Goal: Task Accomplishment & Management: Manage account settings

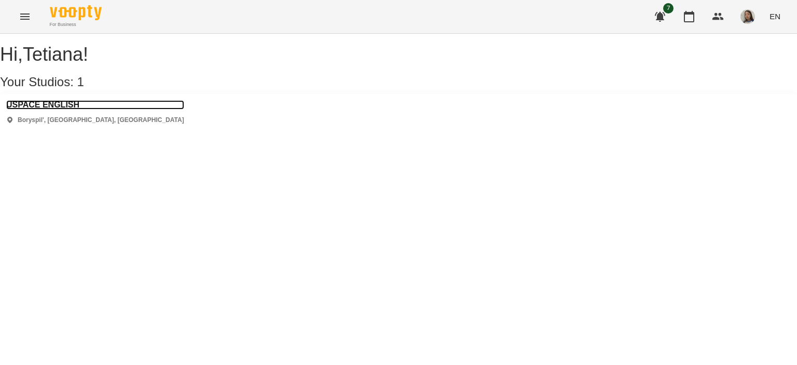
click at [68, 109] on h3 "USPACE ENGLISH" at bounding box center [95, 104] width 178 height 9
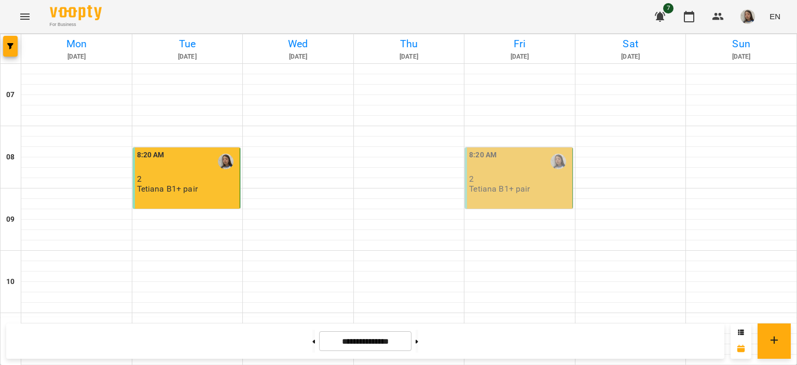
scroll to position [679, 0]
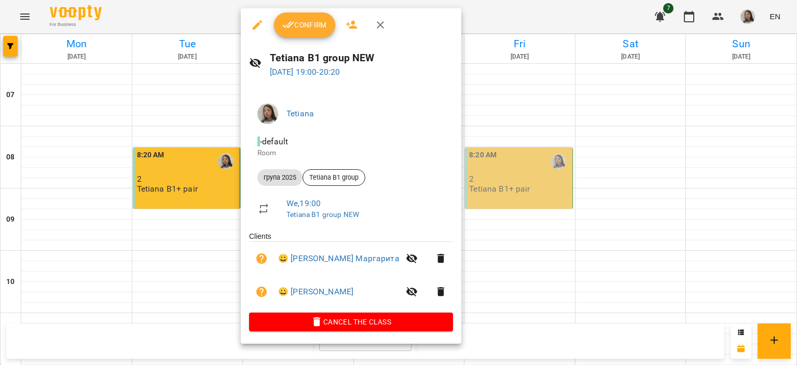
click at [306, 33] on button "Confirm" at bounding box center [304, 24] width 61 height 25
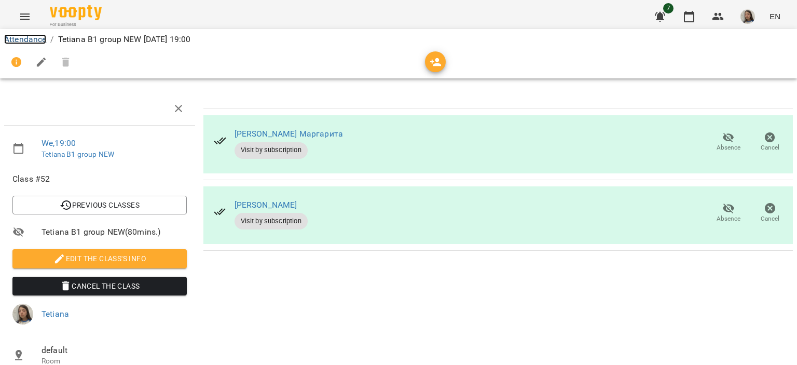
click at [23, 39] on link "Attendance" at bounding box center [25, 39] width 42 height 10
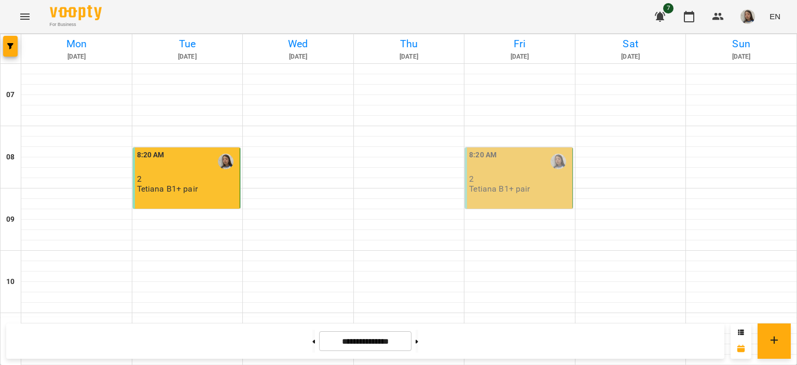
scroll to position [679, 0]
